Goal: Obtain resource: Download file/media

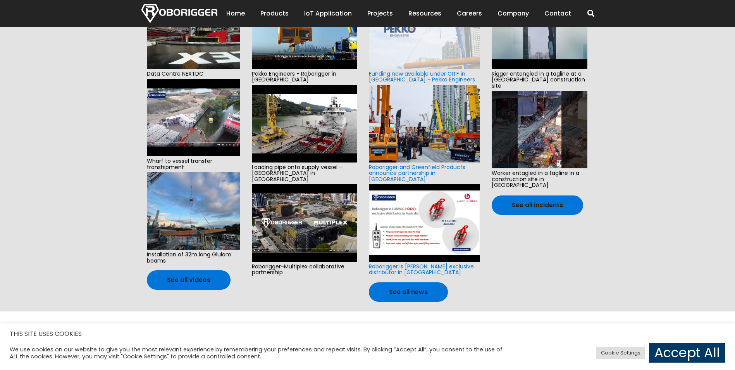
scroll to position [232, 0]
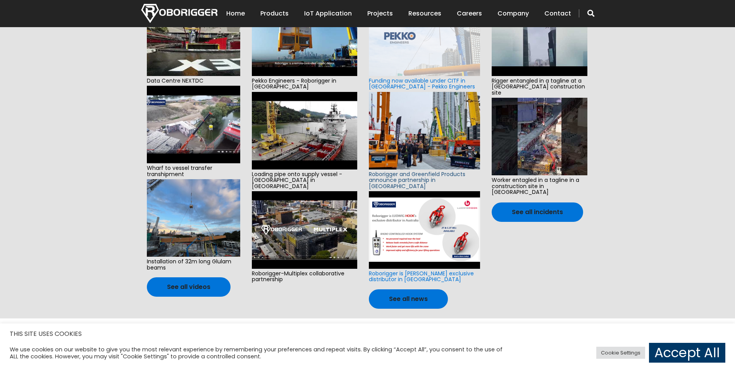
click at [403, 174] on link "Roborigger and Greenfield Products announce partnership in North America" at bounding box center [417, 180] width 96 height 20
click at [298, 149] on img at bounding box center [305, 130] width 106 height 77
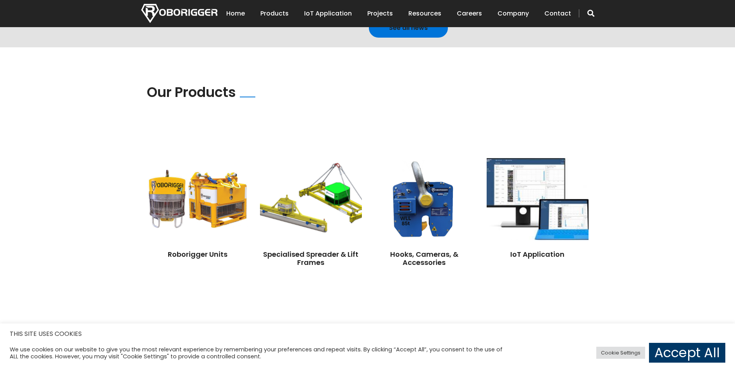
scroll to position [504, 0]
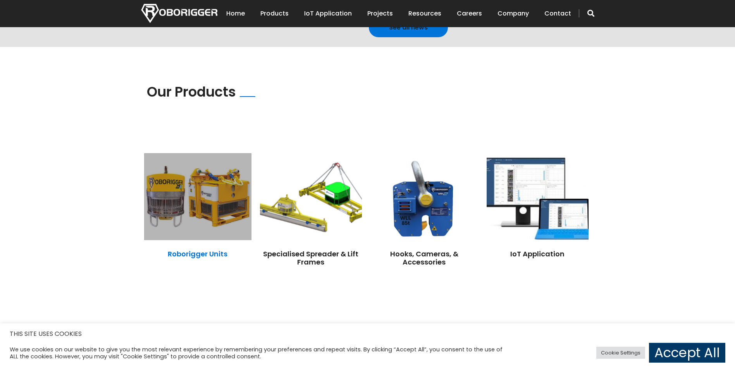
click at [189, 249] on link "Roborigger Units" at bounding box center [198, 254] width 60 height 10
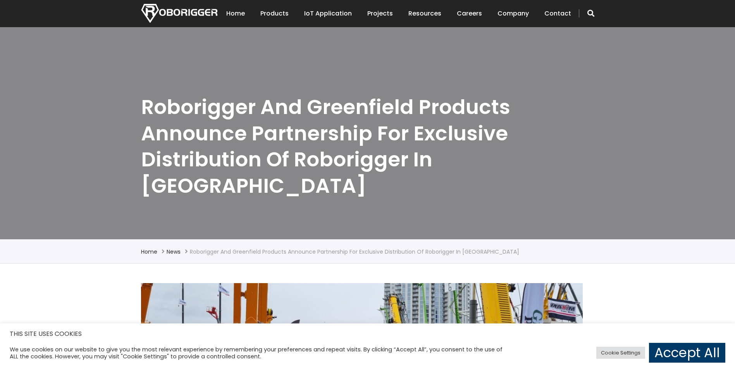
scroll to position [39, 0]
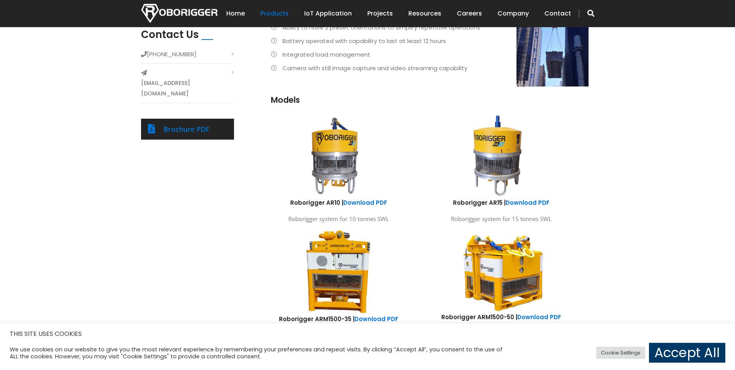
scroll to position [237, 0]
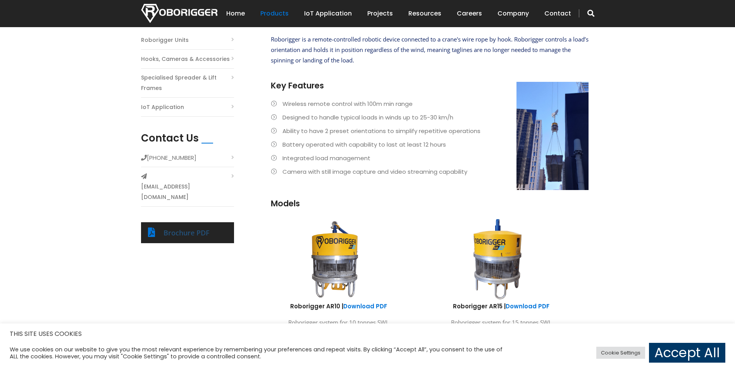
click at [174, 228] on link "Brochure PDF" at bounding box center [187, 232] width 46 height 9
